Goal: Task Accomplishment & Management: Manage account settings

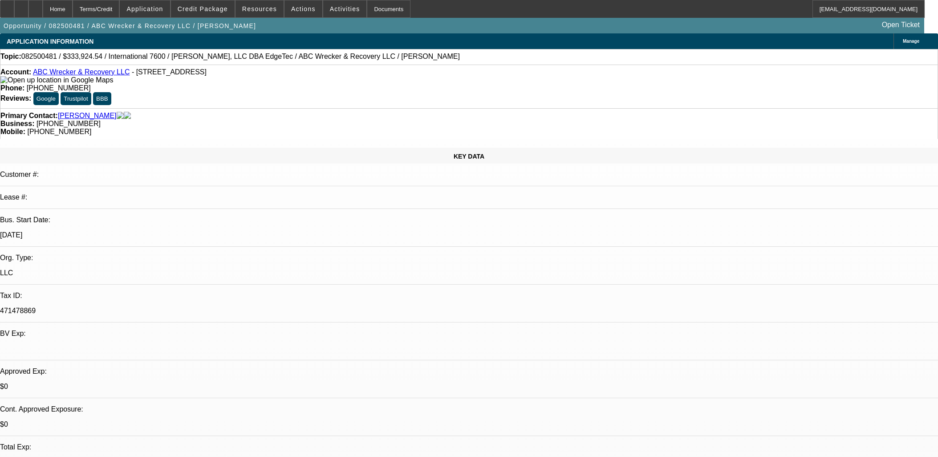
select select "0.1"
select select "2"
select select "0.1"
select select "4"
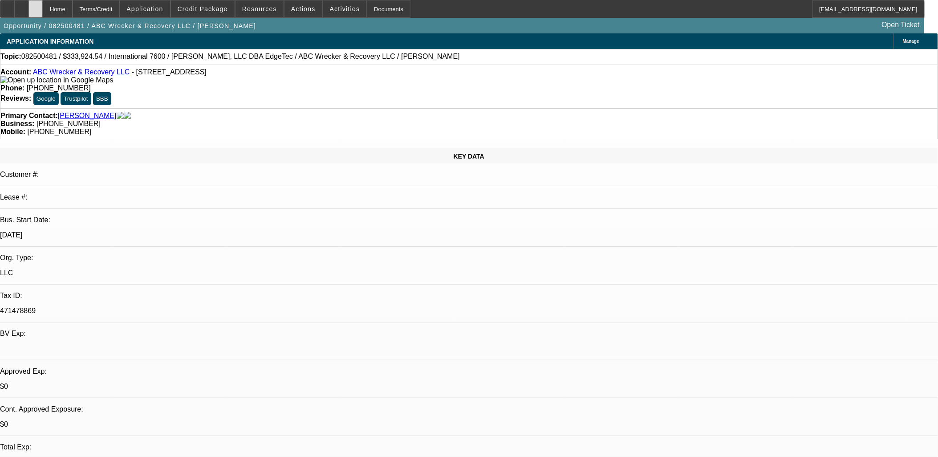
click at [43, 8] on div at bounding box center [35, 9] width 14 height 18
select select "0.1"
select select "2"
select select "0.1"
select select "1"
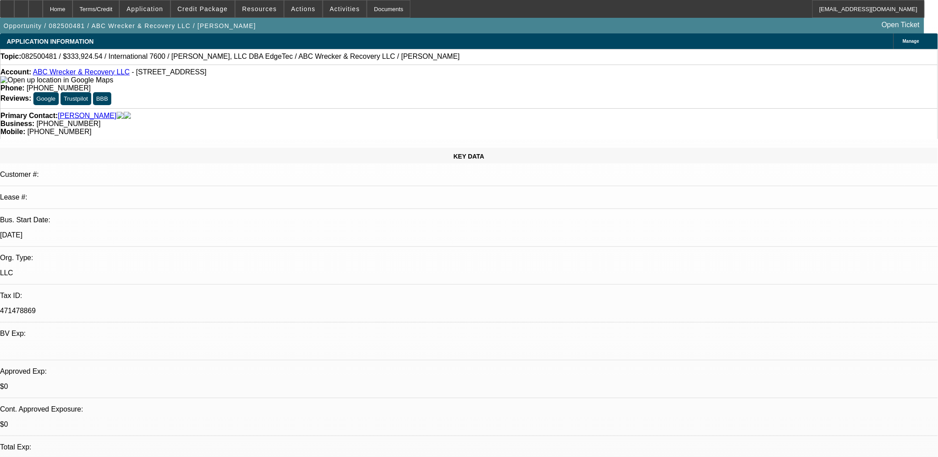
select select "2"
select select "4"
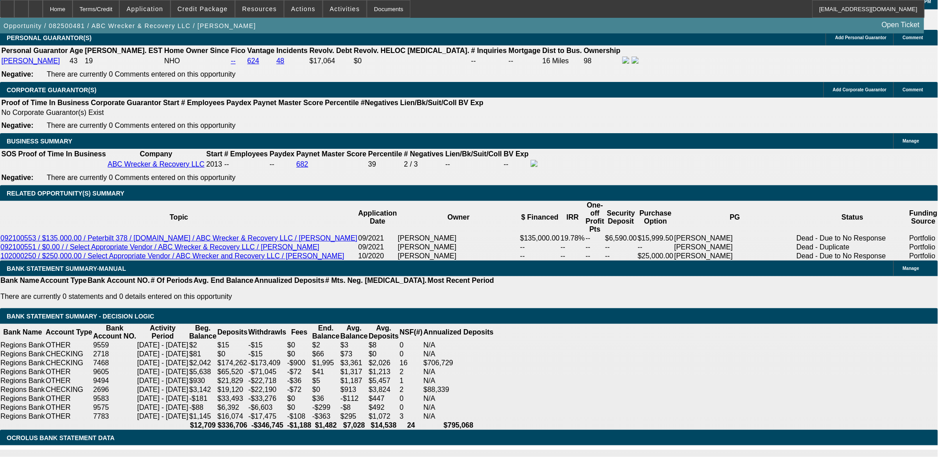
scroll to position [1435, 0]
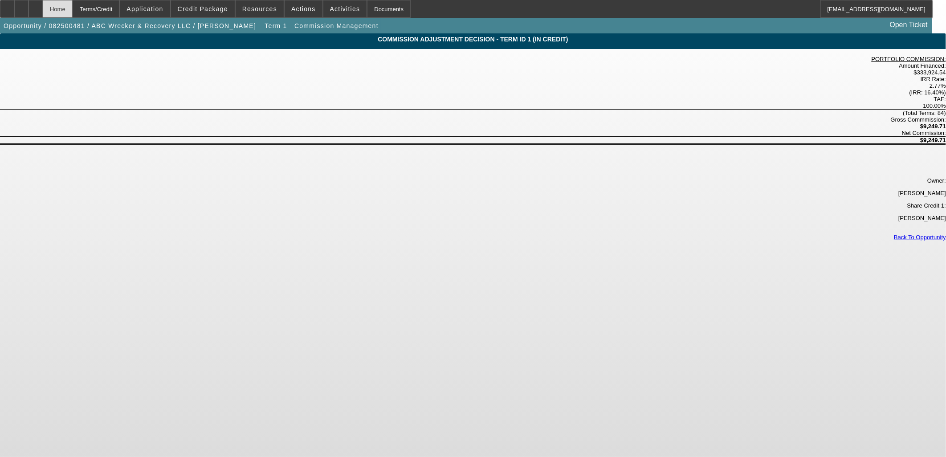
click at [73, 8] on div "Home" at bounding box center [58, 9] width 30 height 18
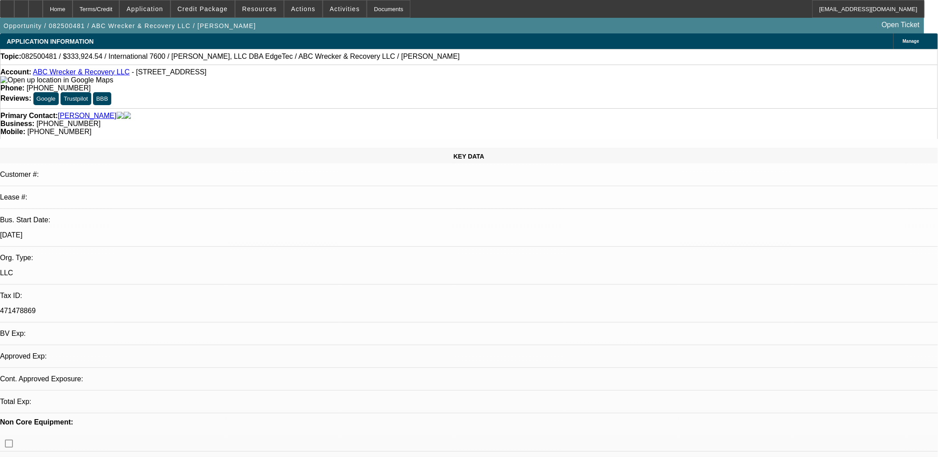
select select "0.1"
select select "2"
select select "0.1"
select select "4"
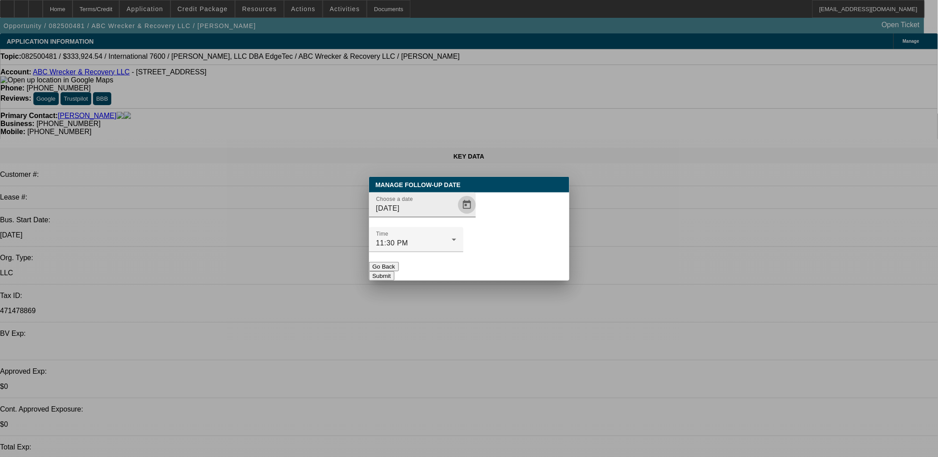
click at [456, 215] on span "Open calendar" at bounding box center [466, 204] width 21 height 21
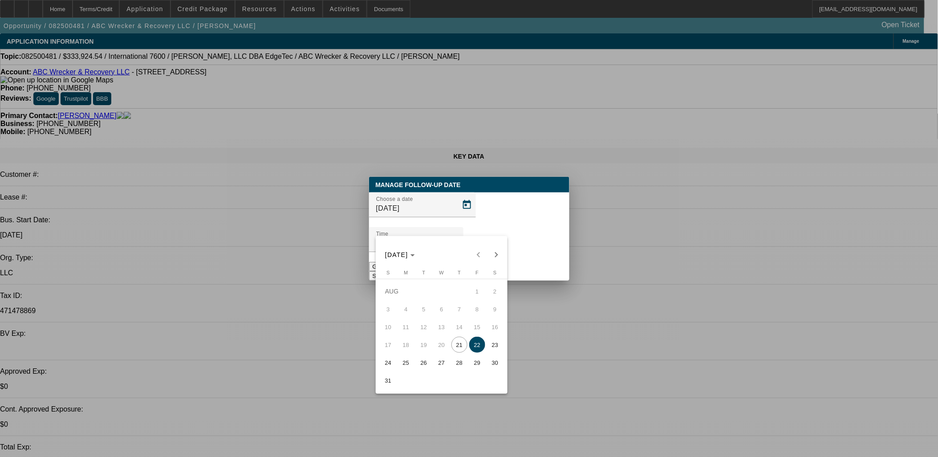
click at [496, 343] on span "23" at bounding box center [495, 345] width 16 height 16
type input "8/23/2025"
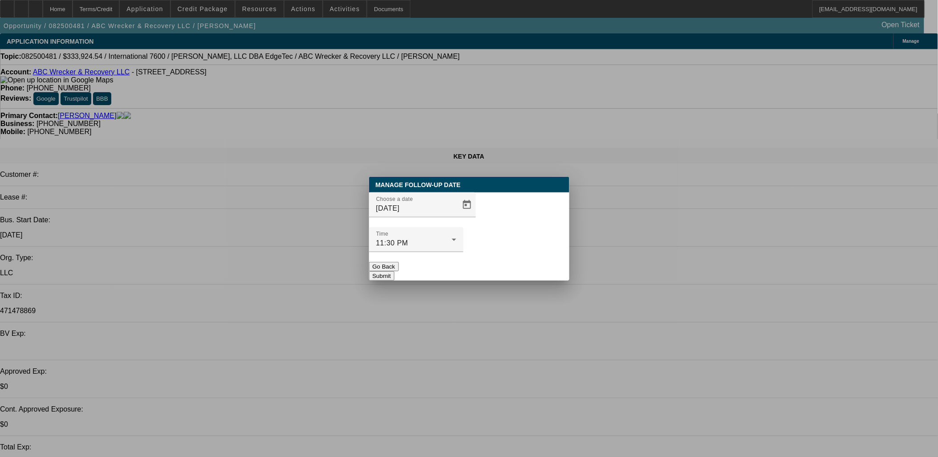
click at [394, 271] on button "Submit" at bounding box center [381, 275] width 25 height 9
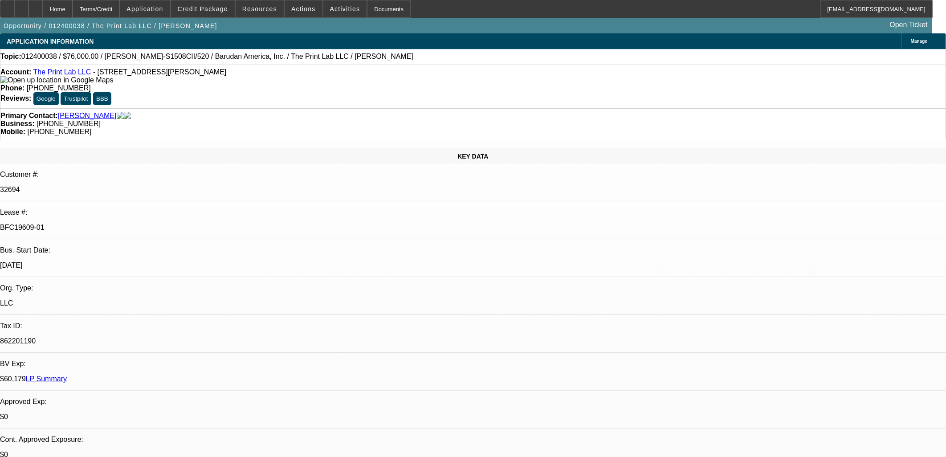
select select "0"
select select "2"
select select "0.1"
select select "0"
select select "2"
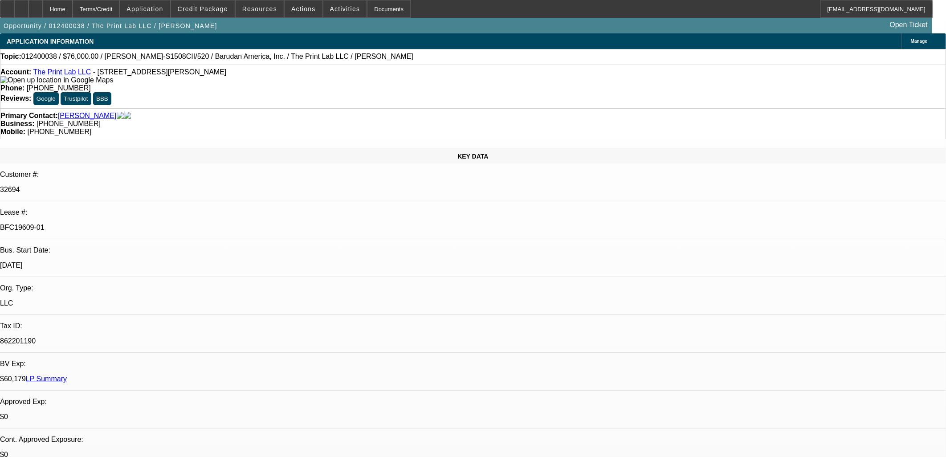
select select "0.1"
select select "0"
select select "2"
select select "0.1"
select select "0"
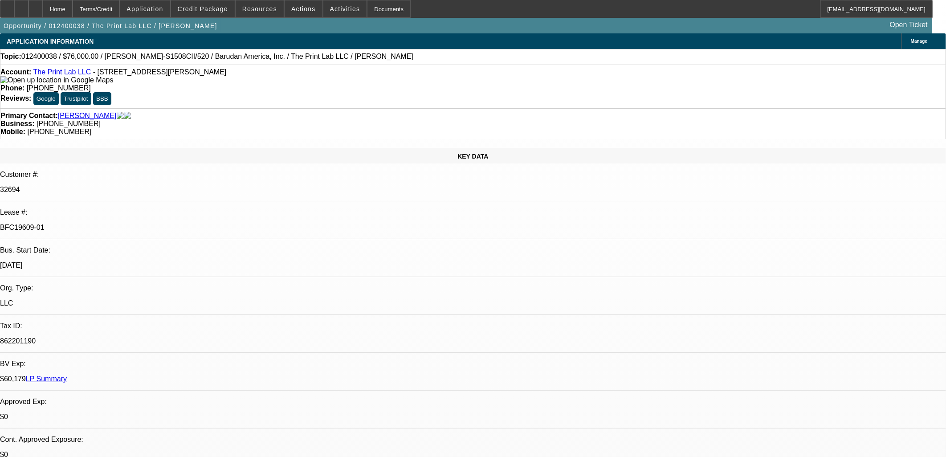
select select "2"
select select "0.1"
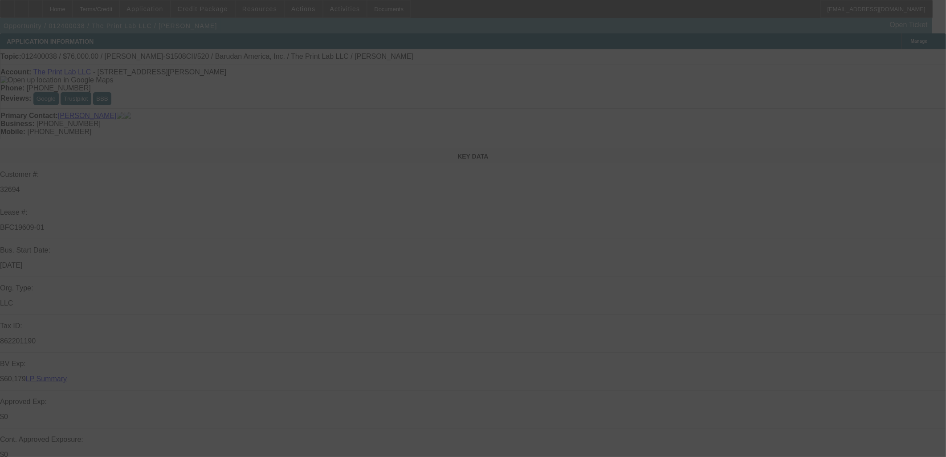
select select "1"
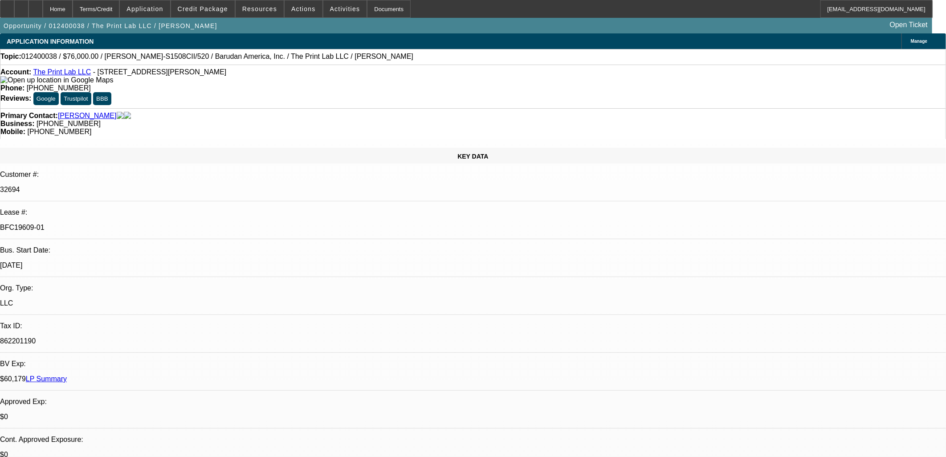
select select "2"
select select "4"
select select "1"
select select "2"
select select "4"
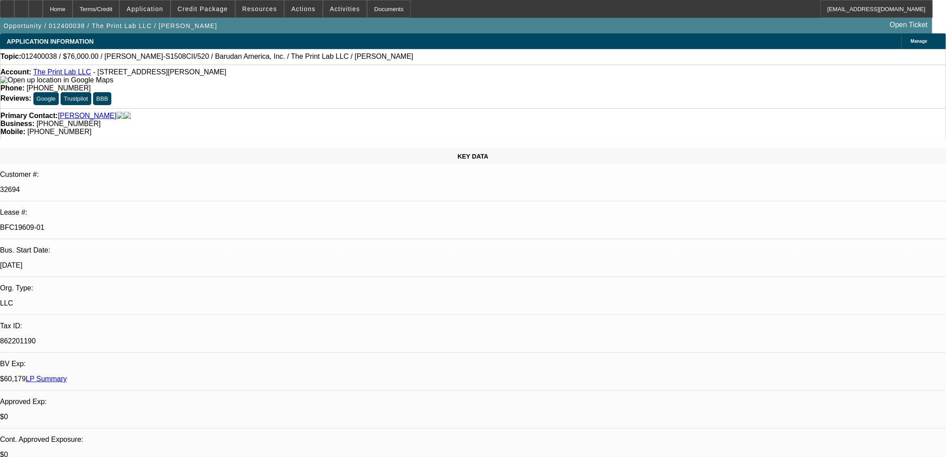
select select "1"
select select "2"
select select "4"
select select "1"
select select "2"
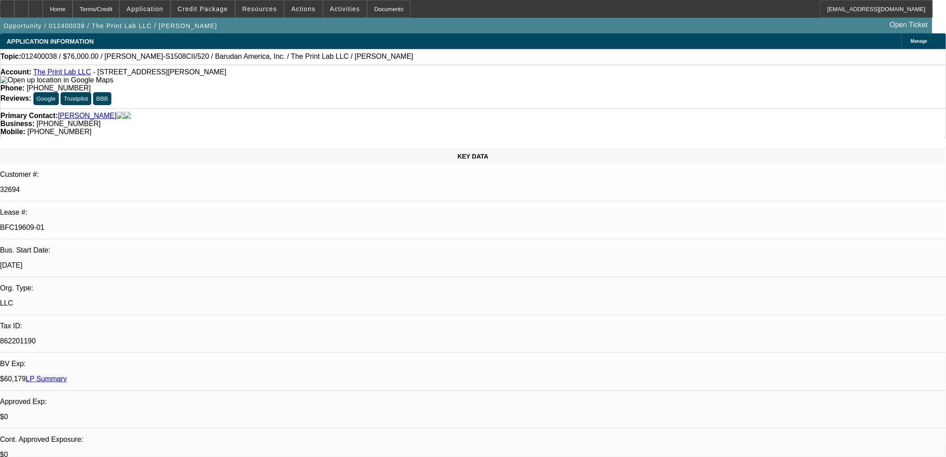
select select "4"
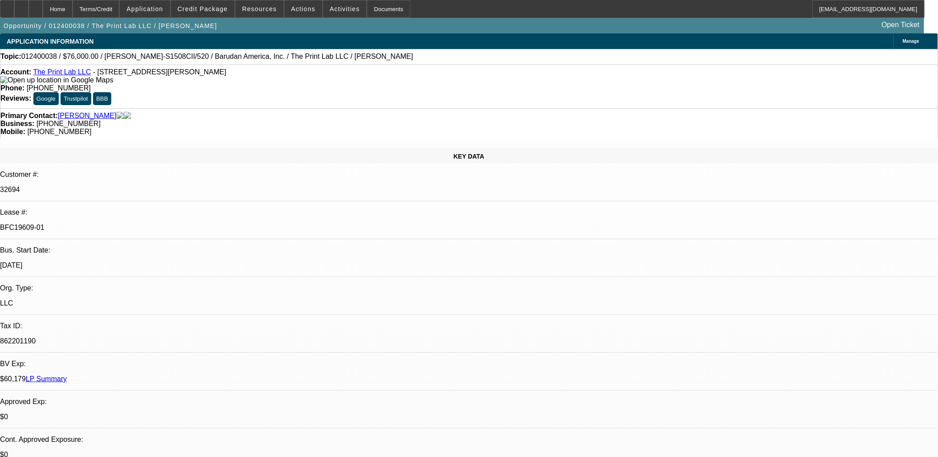
click at [136, 224] on div "BFC19609-01" at bounding box center [469, 228] width 938 height 8
click at [136, 224] on p "BFC19609-01" at bounding box center [469, 228] width 938 height 8
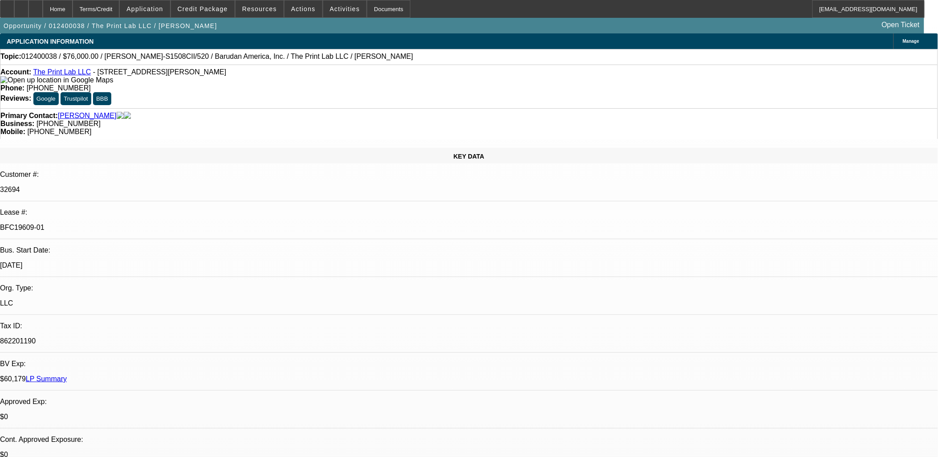
click at [136, 224] on p "BFC19609-01" at bounding box center [469, 228] width 938 height 8
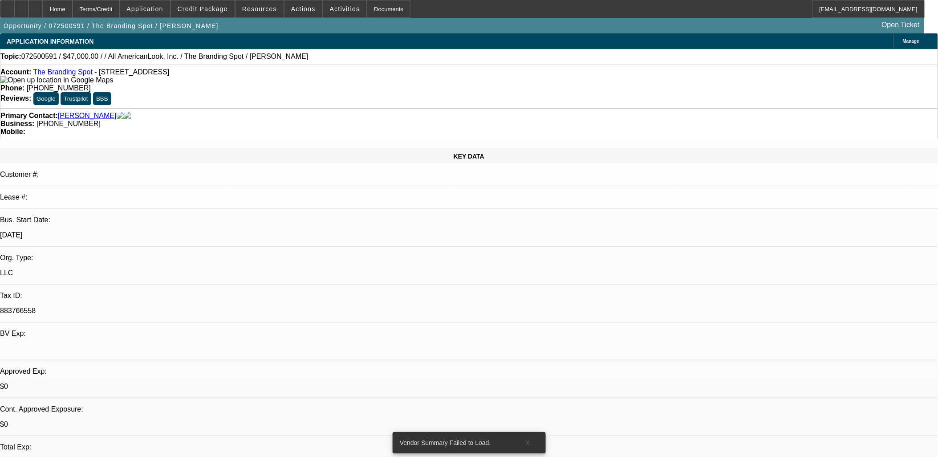
select select "0"
select select "2"
select select "0.1"
select select "1"
select select "2"
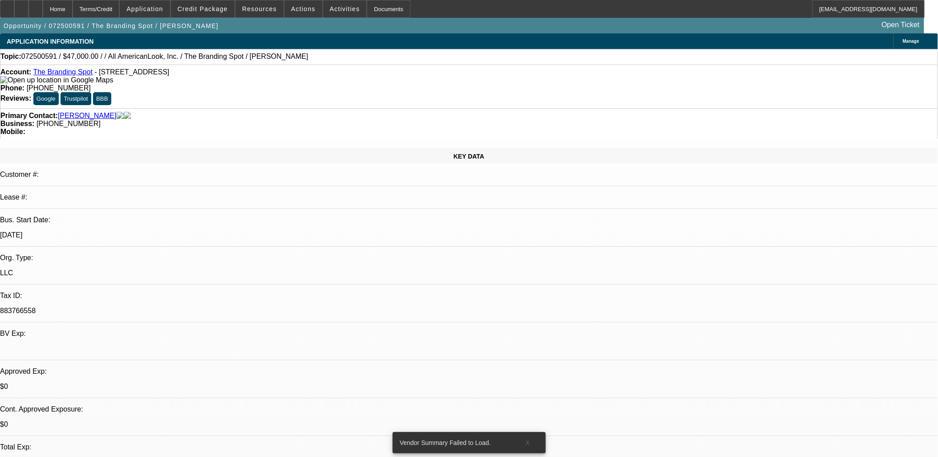
select select "4"
click at [14, 5] on div at bounding box center [7, 9] width 14 height 18
click at [305, 11] on span "Actions" at bounding box center [303, 8] width 24 height 7
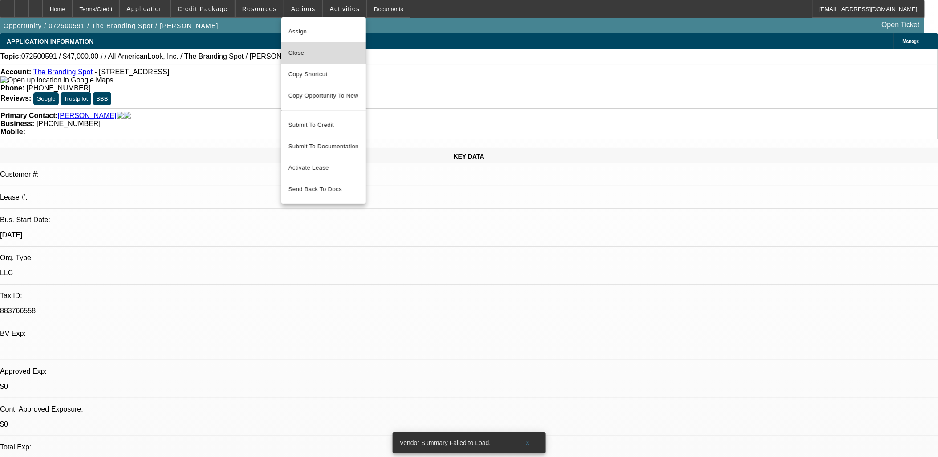
click at [303, 45] on button "Close" at bounding box center [323, 52] width 85 height 21
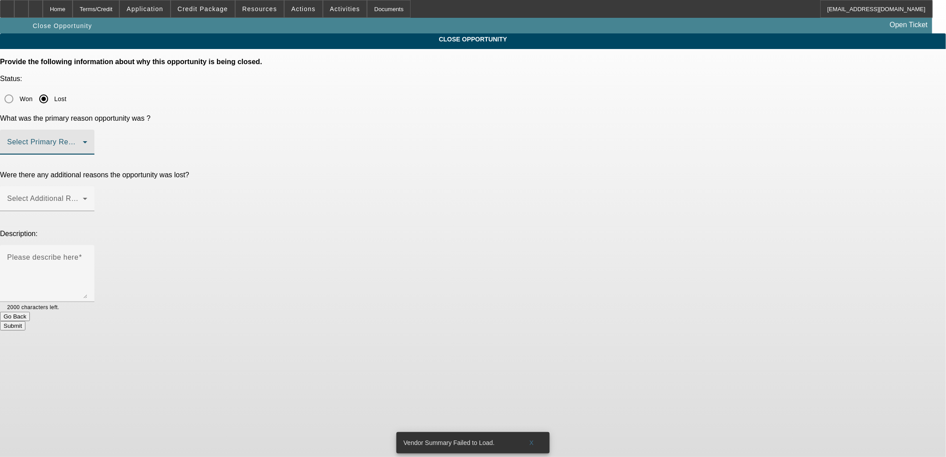
click at [83, 140] on span at bounding box center [45, 145] width 76 height 11
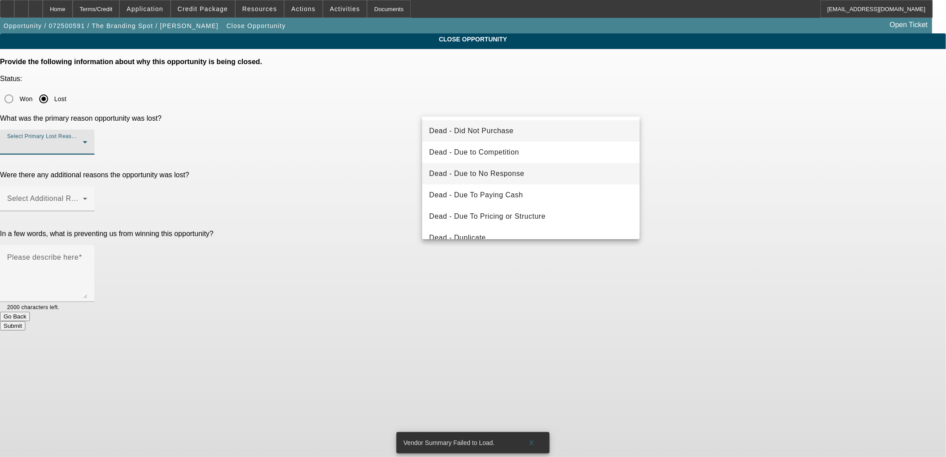
click at [494, 167] on mat-option "Dead - Due to No Response" at bounding box center [531, 173] width 218 height 21
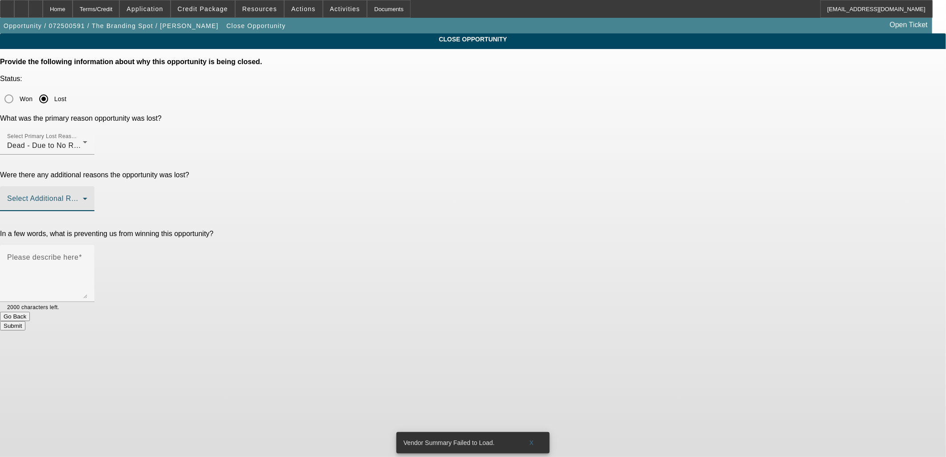
click at [83, 197] on span at bounding box center [45, 202] width 76 height 11
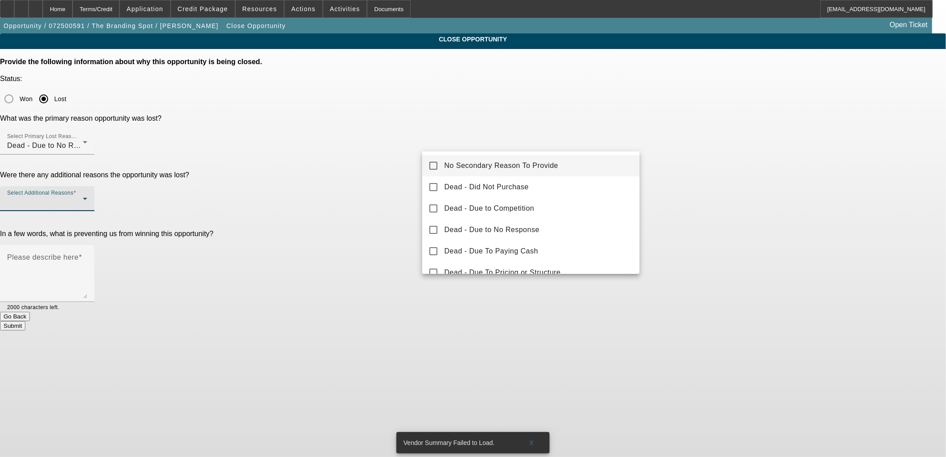
click at [455, 165] on span "No Secondary Reason To Provide" at bounding box center [501, 165] width 114 height 11
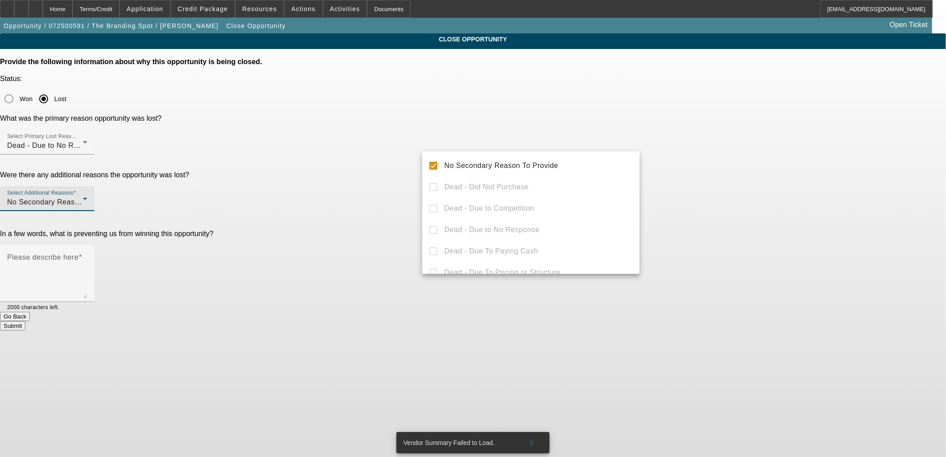
click at [390, 170] on div at bounding box center [473, 228] width 946 height 457
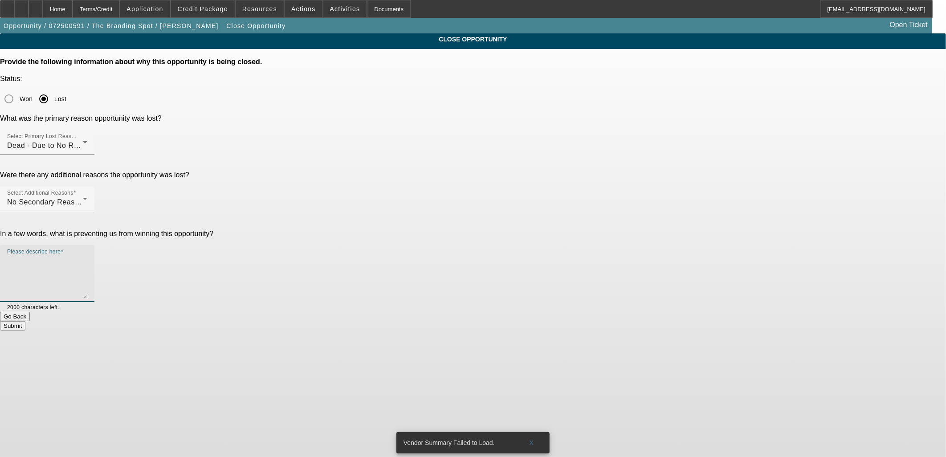
drag, startPoint x: 463, startPoint y: 181, endPoint x: 471, endPoint y: 172, distance: 11.8
click at [87, 256] on textarea "Please describe here" at bounding box center [47, 277] width 80 height 43
type textarea "Ghosted."
click at [25, 321] on button "Submit" at bounding box center [12, 325] width 25 height 9
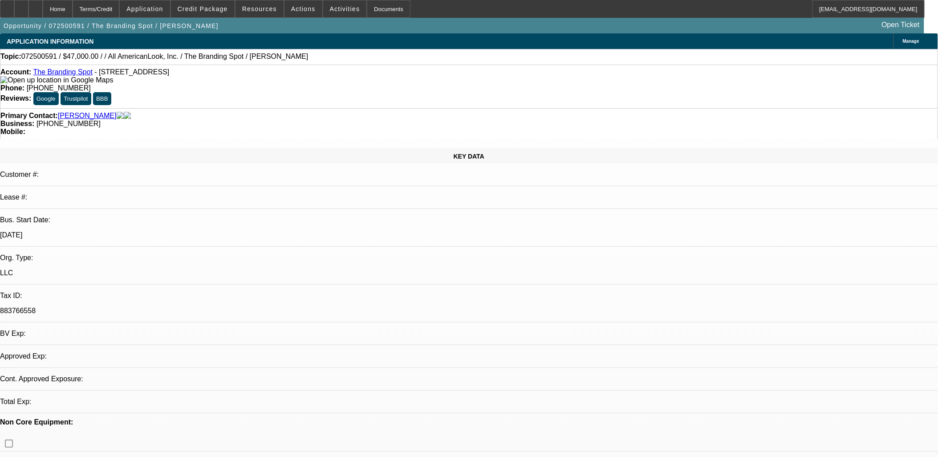
select select "0"
select select "2"
select select "0.1"
select select "4"
